Goal: Find specific page/section: Find specific page/section

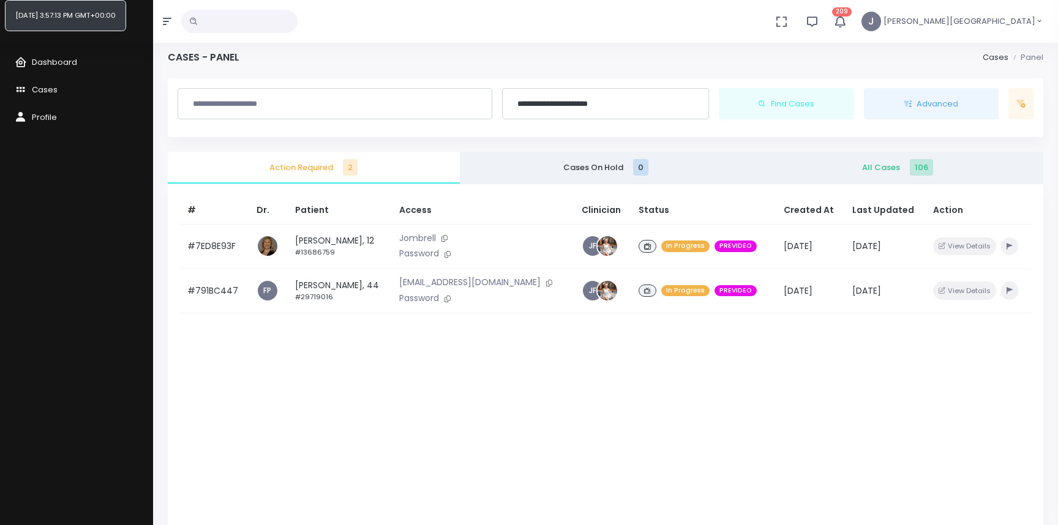
click at [471, 359] on div "# Dr. Patient Access Clinician Status Created At Last Updated Action #7ED8E93F …" at bounding box center [606, 446] width 876 height 525
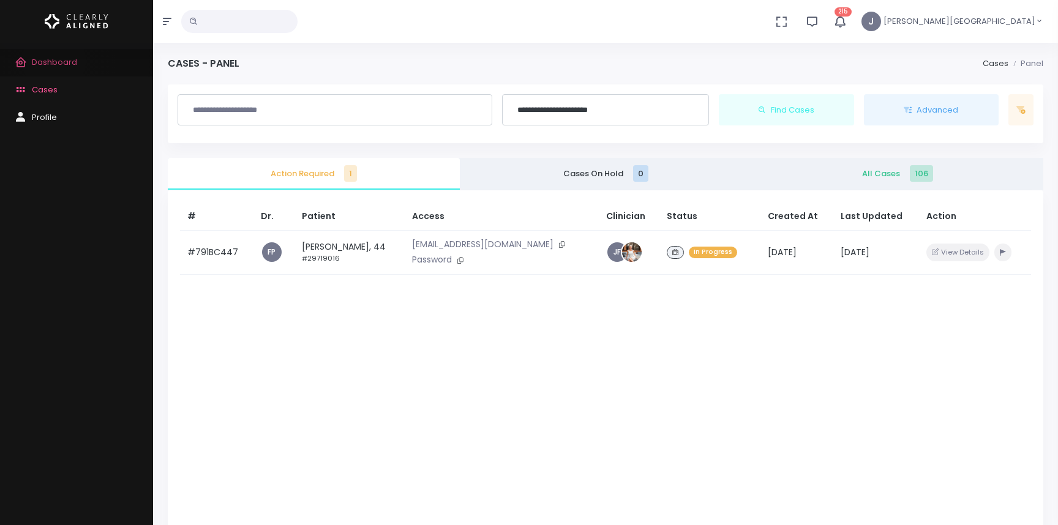
click at [54, 61] on span "Dashboard" at bounding box center [54, 62] width 45 height 12
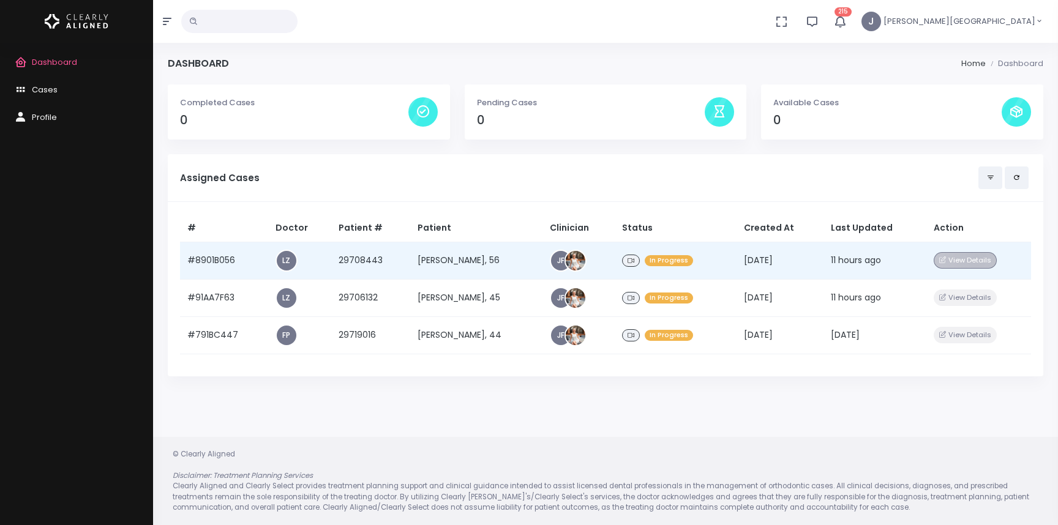
click at [975, 258] on button "View Details" at bounding box center [965, 260] width 63 height 17
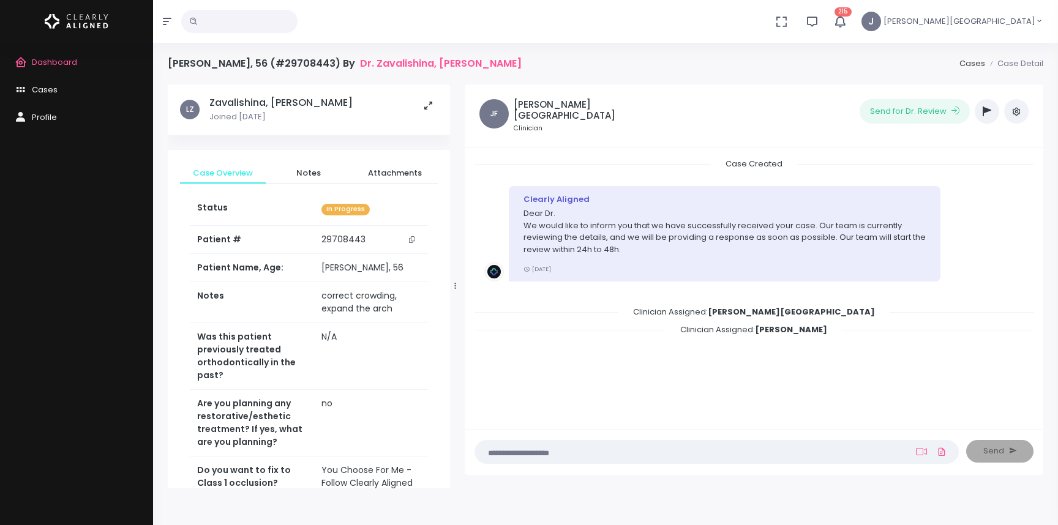
click at [984, 108] on icon "button" at bounding box center [987, 112] width 9 height 10
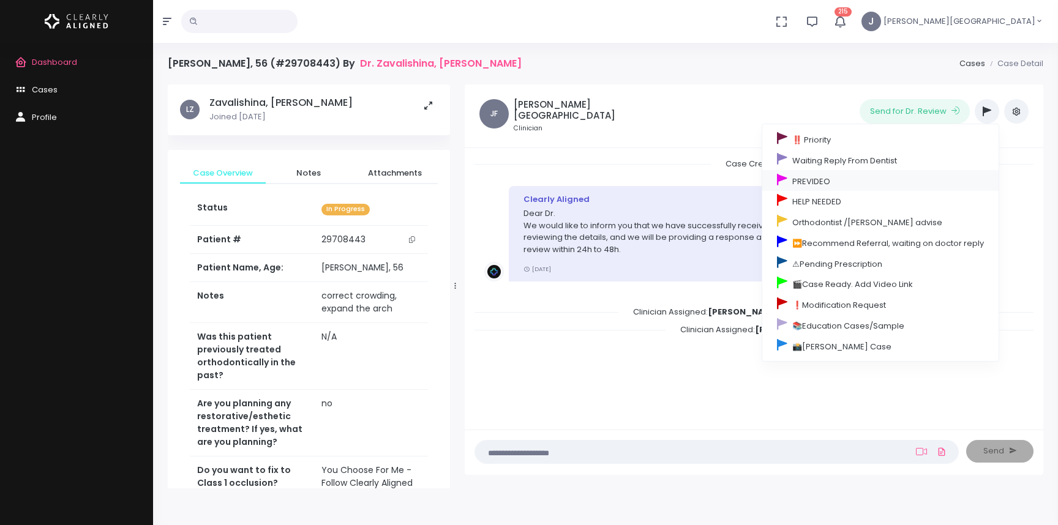
click at [831, 179] on link "PREVIDEO" at bounding box center [880, 180] width 236 height 21
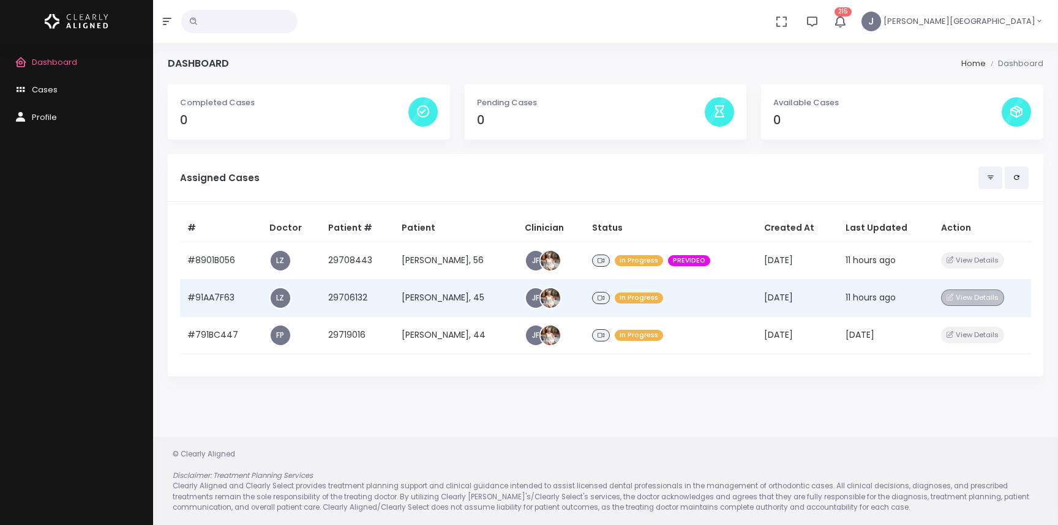
click at [970, 298] on button "View Details" at bounding box center [972, 298] width 63 height 17
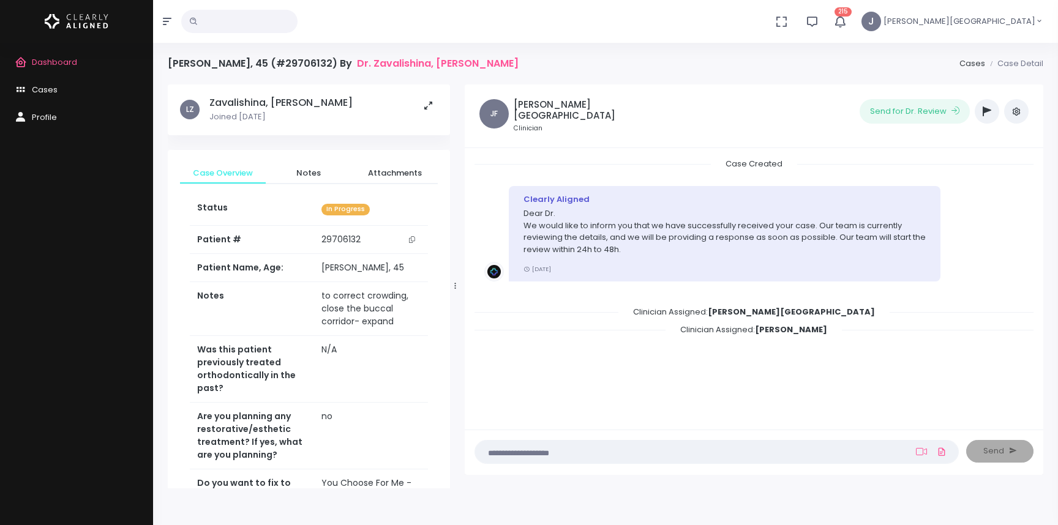
click at [983, 113] on icon "button" at bounding box center [987, 112] width 9 height 10
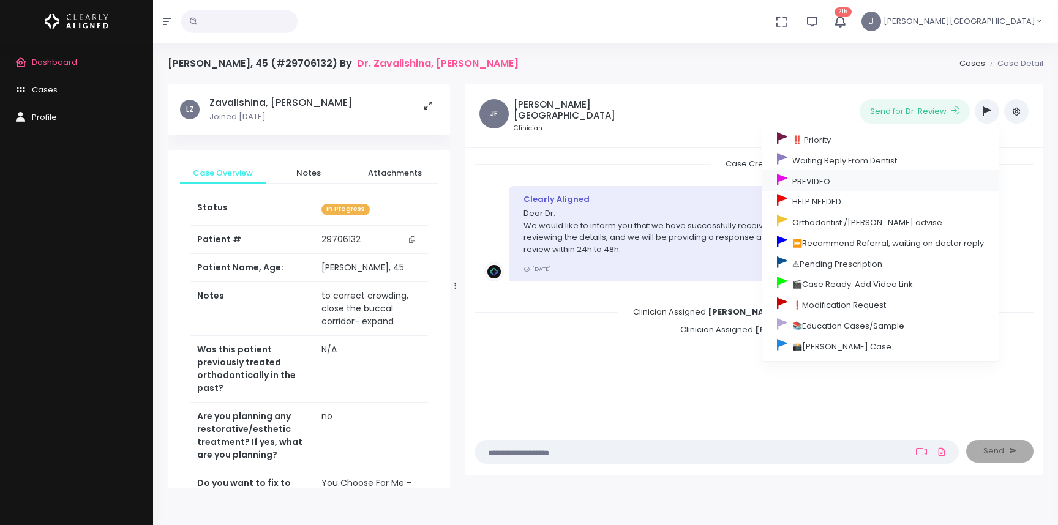
click at [794, 179] on link "PREVIDEO" at bounding box center [880, 180] width 236 height 21
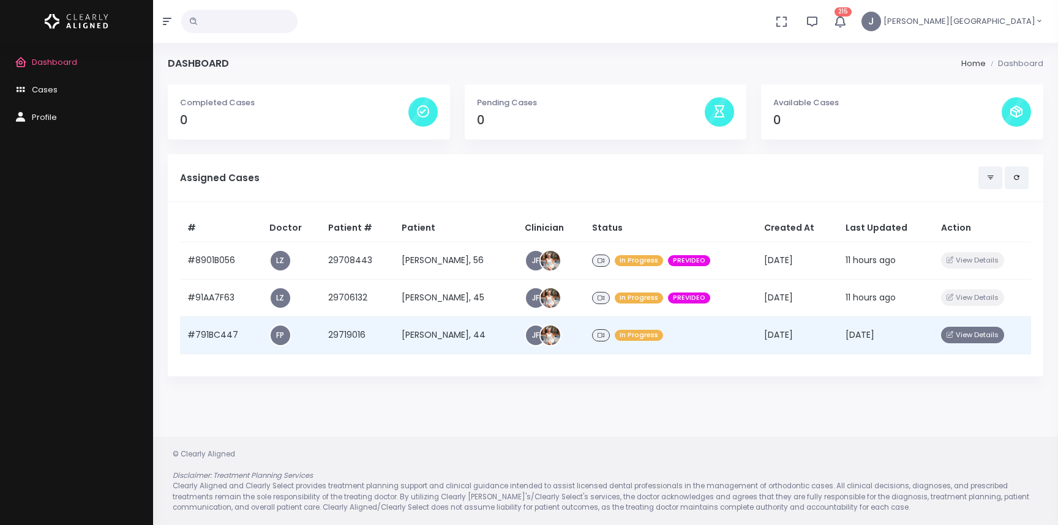
click at [967, 333] on button "View Details" at bounding box center [972, 335] width 63 height 17
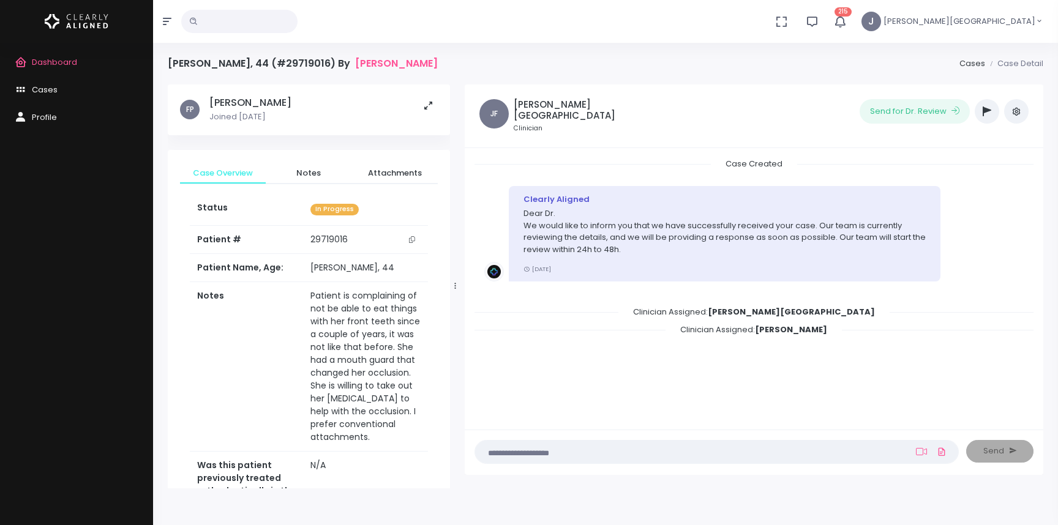
click at [986, 107] on icon "button" at bounding box center [987, 112] width 9 height 10
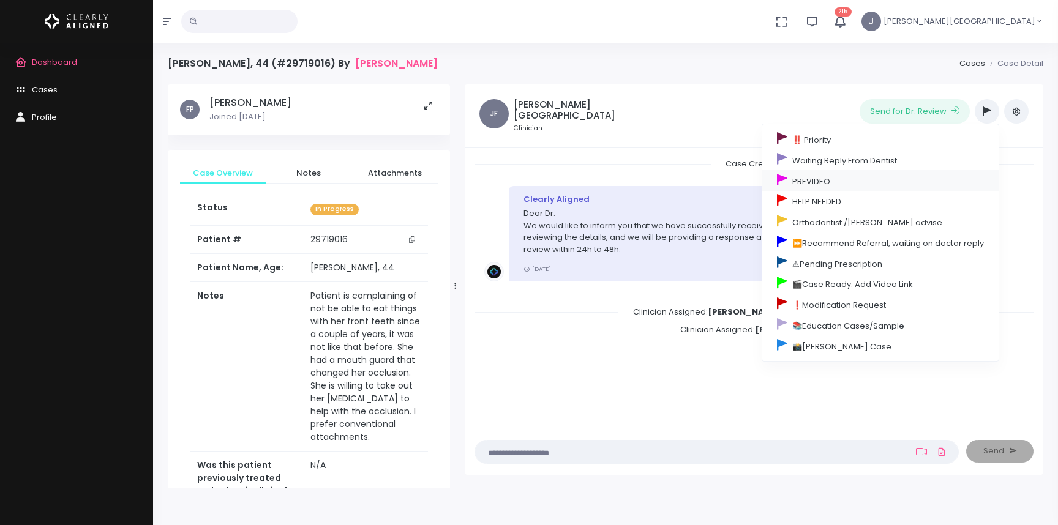
click at [809, 178] on link "PREVIDEO" at bounding box center [880, 180] width 236 height 21
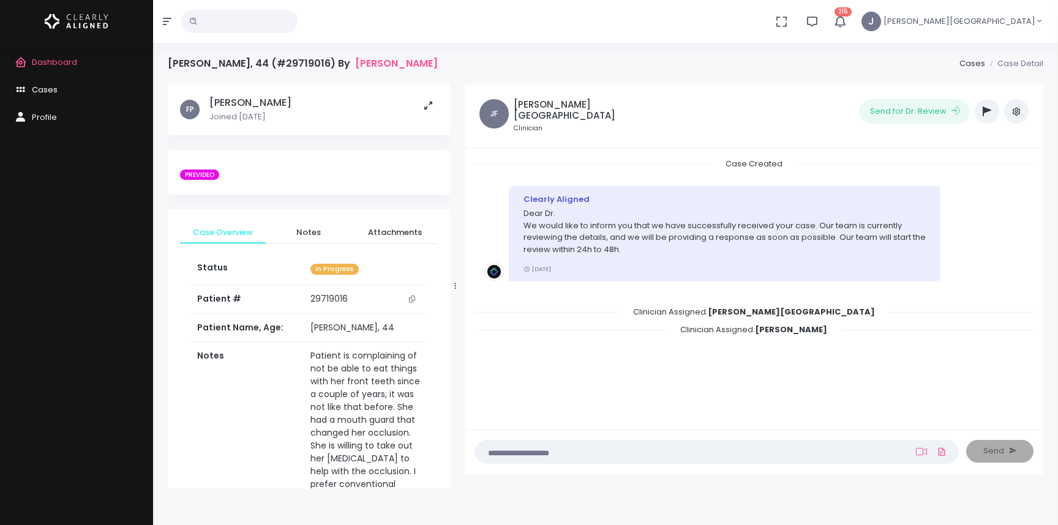
click at [43, 88] on span "Cases" at bounding box center [45, 90] width 26 height 12
